Goal: Task Accomplishment & Management: Complete application form

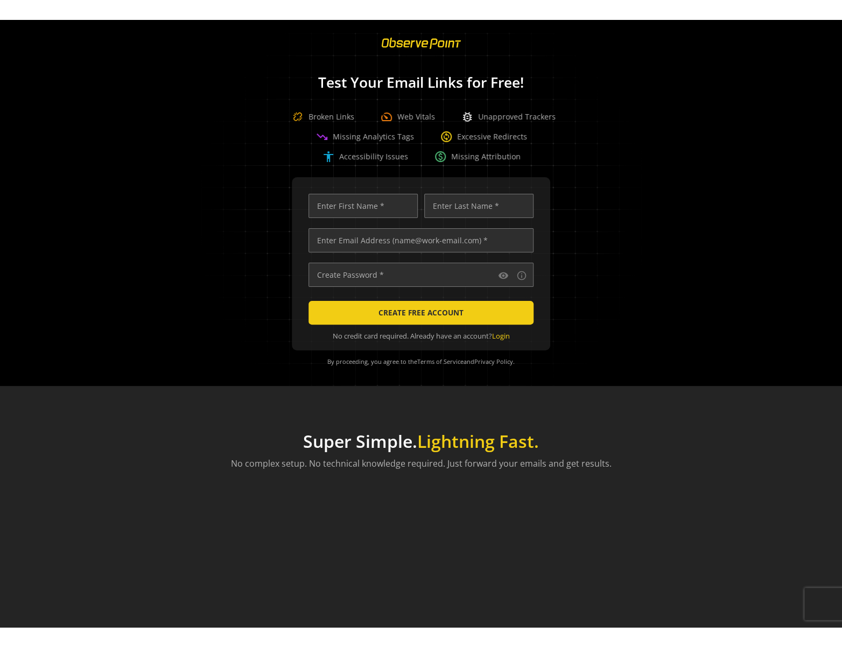
scroll to position [0, 3520]
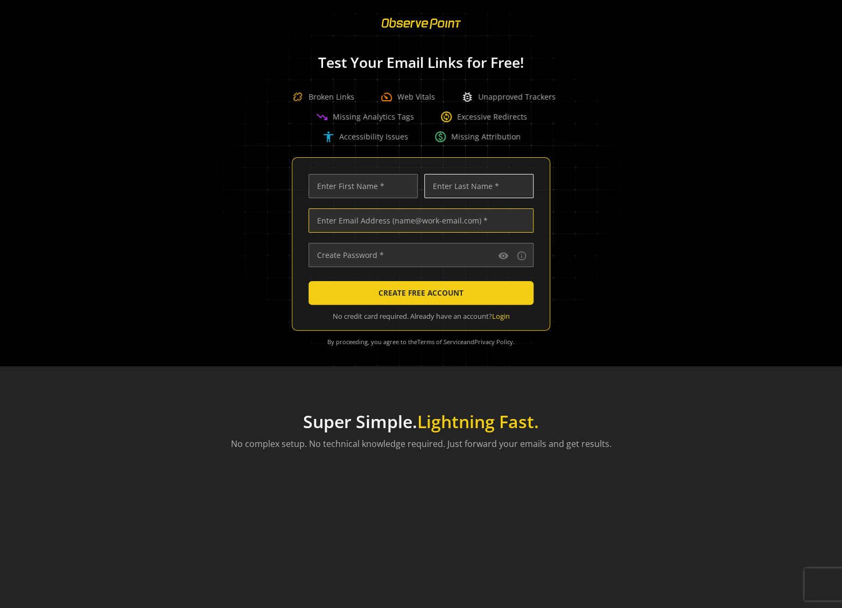
type input "[PERSON_NAME][EMAIL_ADDRESS][DOMAIN_NAME]"
click at [457, 189] on input "text" at bounding box center [478, 186] width 109 height 24
click at [393, 219] on input "[PERSON_NAME][EMAIL_ADDRESS][DOMAIN_NAME]" at bounding box center [420, 220] width 225 height 24
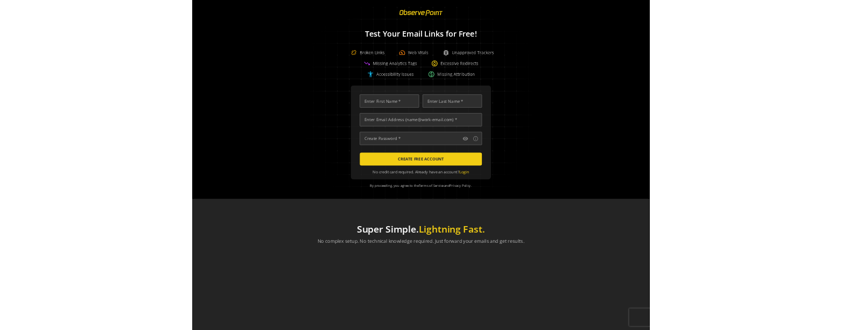
scroll to position [0, 3520]
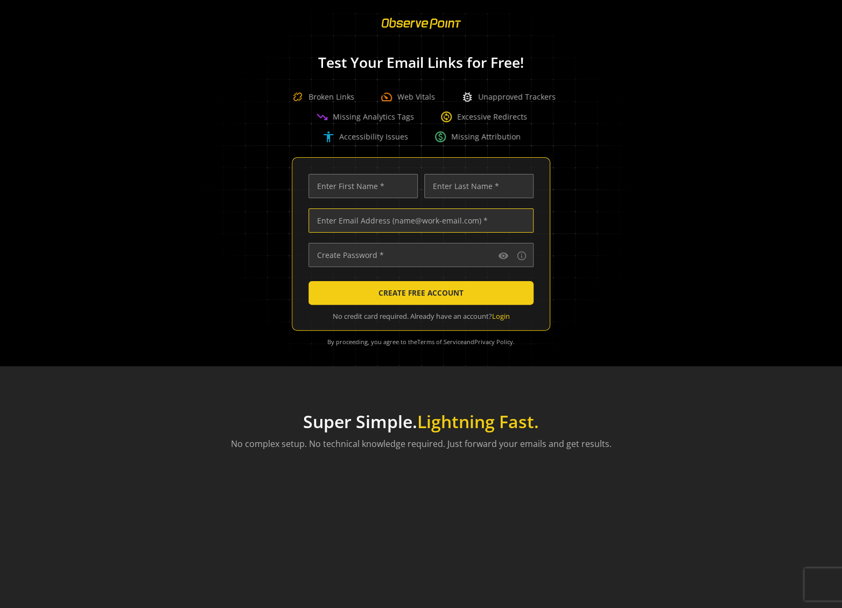
type input "[PERSON_NAME][EMAIL_ADDRESS][DOMAIN_NAME]"
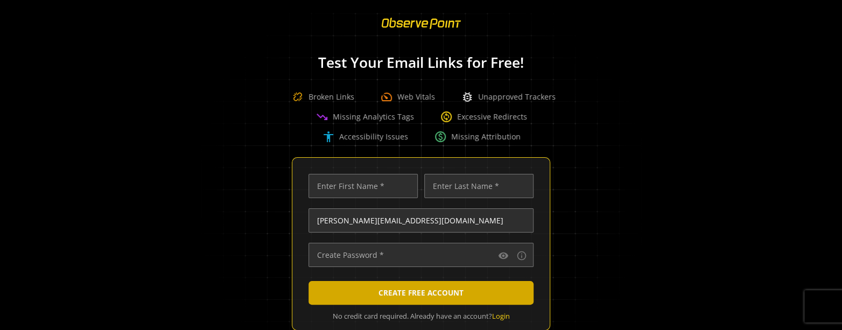
click at [474, 293] on span "submit" at bounding box center [420, 293] width 225 height 26
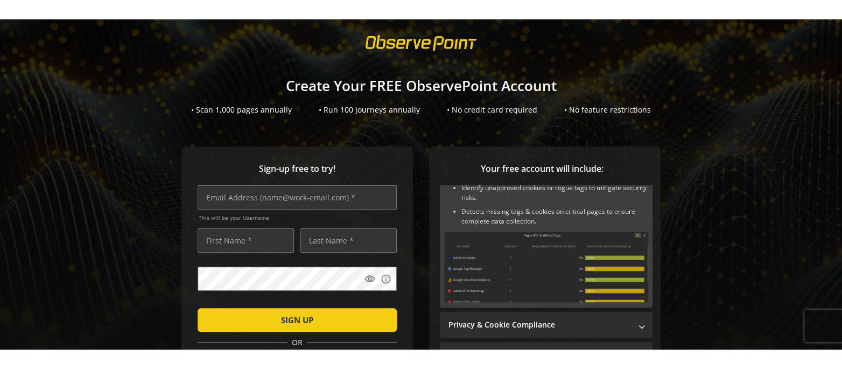
scroll to position [69, 0]
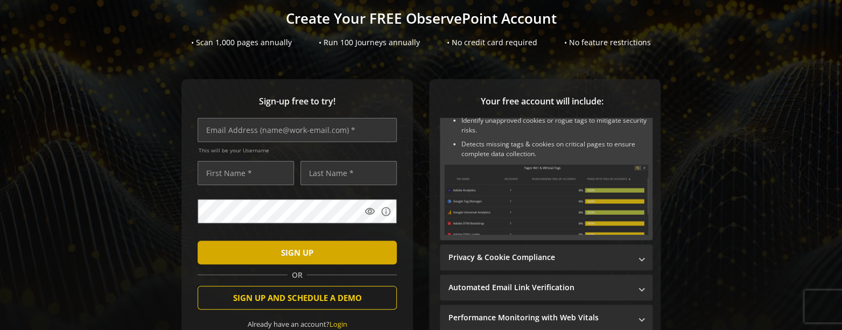
click at [337, 260] on span "submit" at bounding box center [297, 253] width 199 height 26
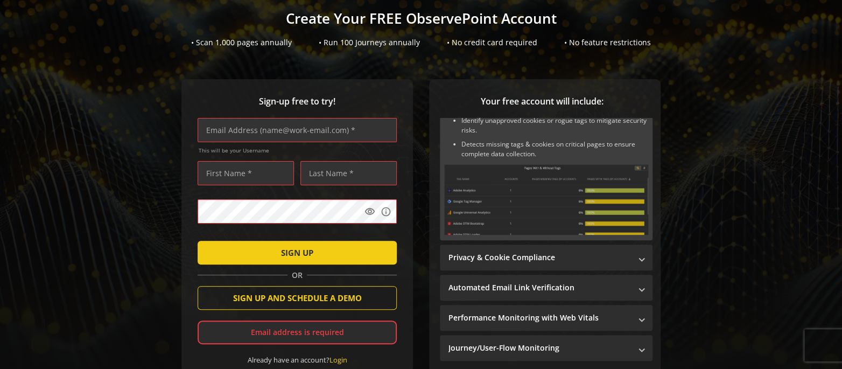
scroll to position [133, 0]
